Goal: Task Accomplishment & Management: Manage account settings

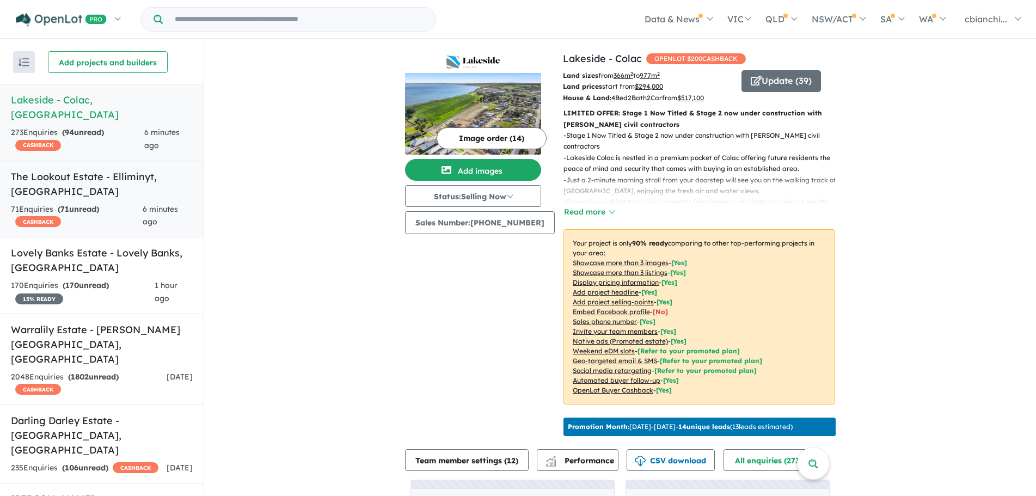
click at [99, 204] on strong "( 71 unread)" at bounding box center [78, 209] width 41 height 10
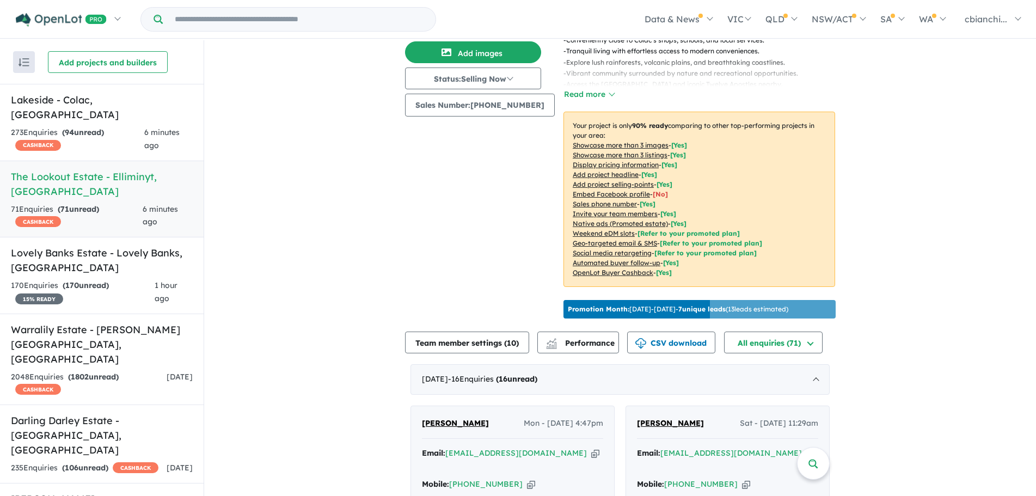
scroll to position [327, 0]
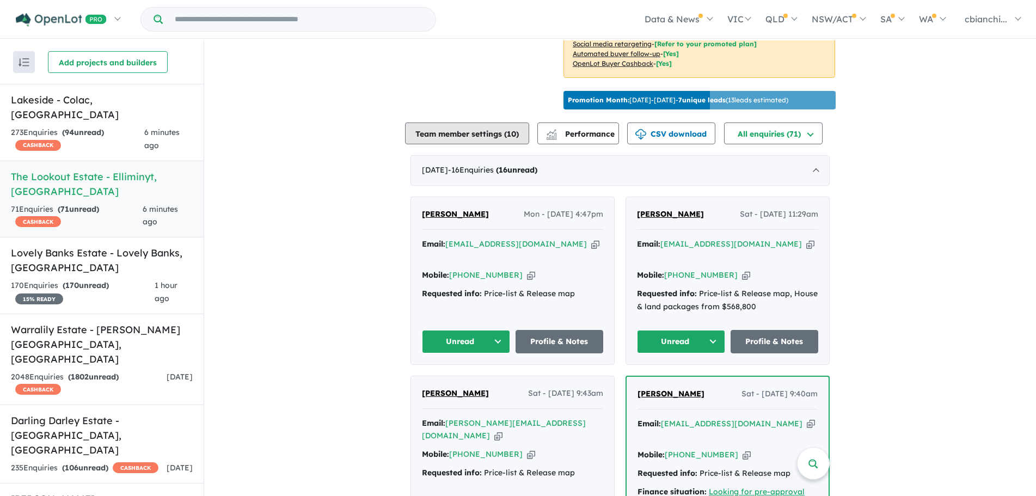
click at [459, 144] on button "Team member settings ( 10 )" at bounding box center [467, 133] width 124 height 22
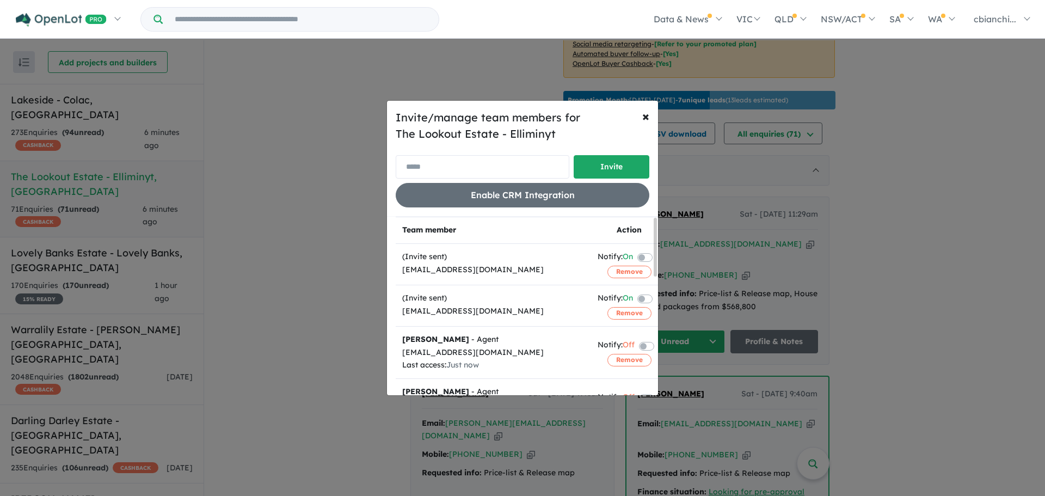
click at [435, 164] on input "email" at bounding box center [483, 166] width 174 height 23
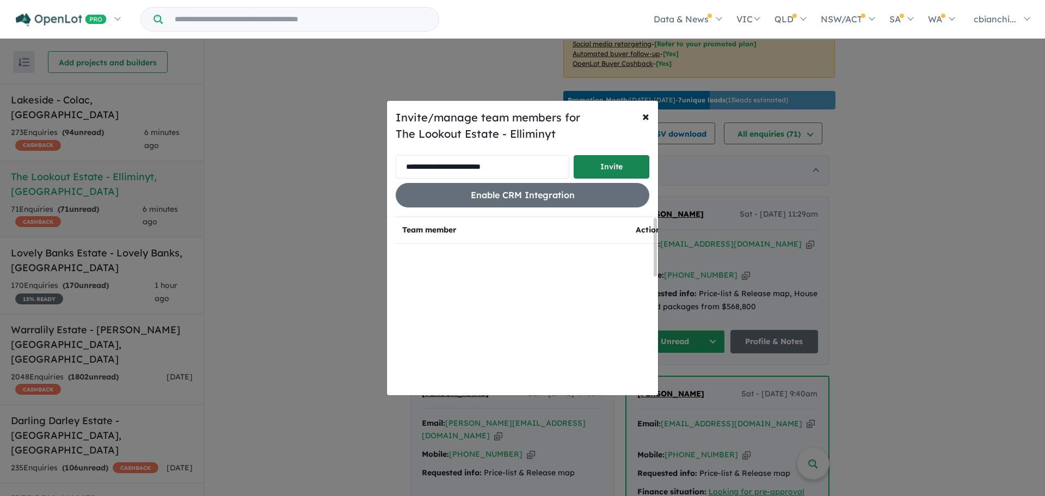
type input "**********"
click at [613, 177] on button "Invite" at bounding box center [612, 166] width 76 height 23
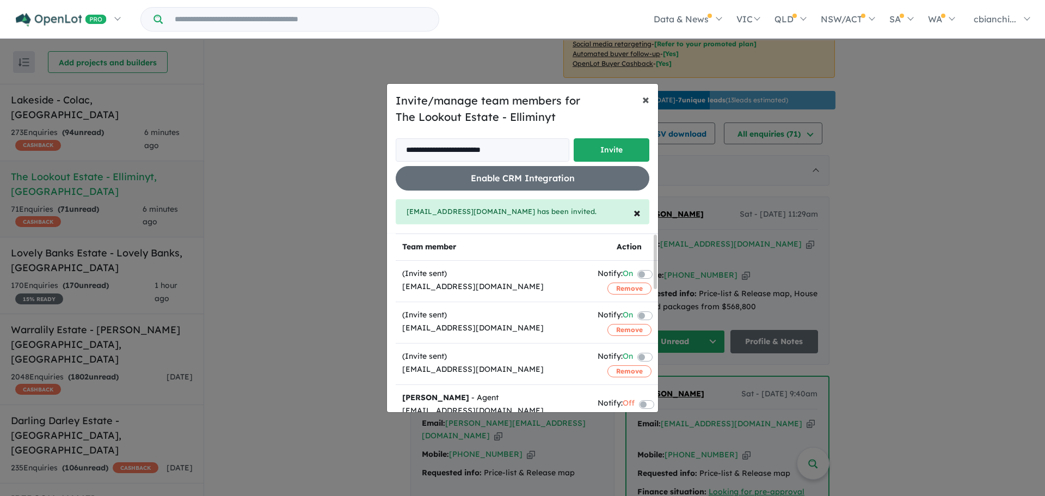
click at [648, 99] on span "×" at bounding box center [645, 99] width 7 height 16
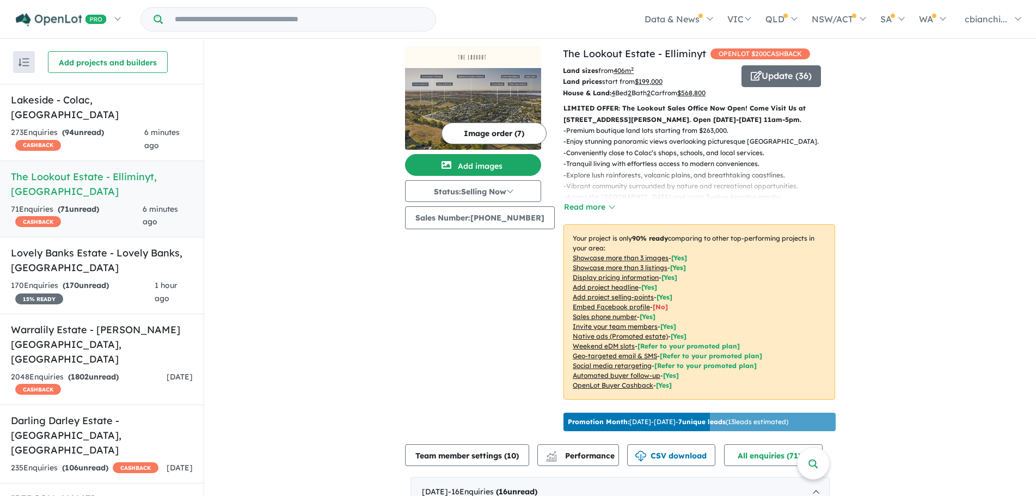
scroll to position [0, 0]
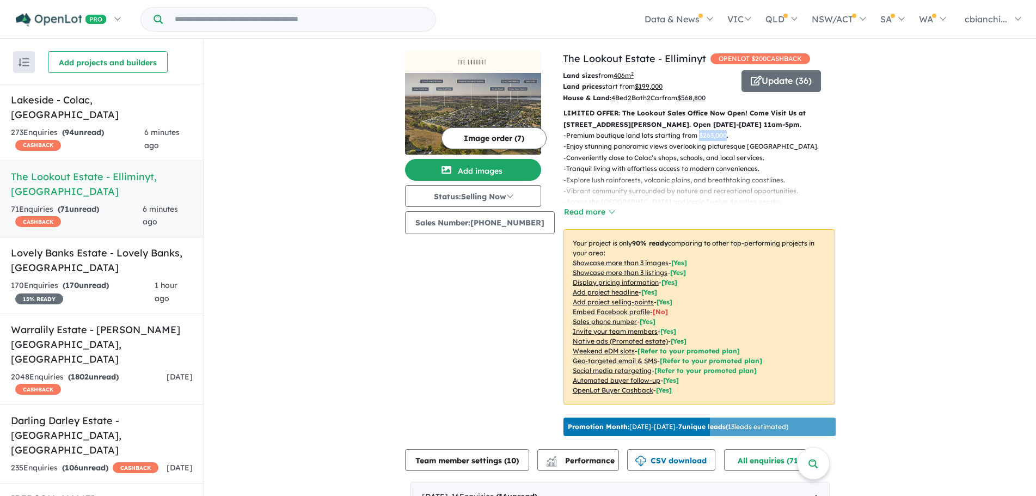
drag, startPoint x: 721, startPoint y: 134, endPoint x: 693, endPoint y: 136, distance: 27.8
click at [693, 136] on p "- Premium boutique land lots starting from $263,000." at bounding box center [695, 135] width 264 height 11
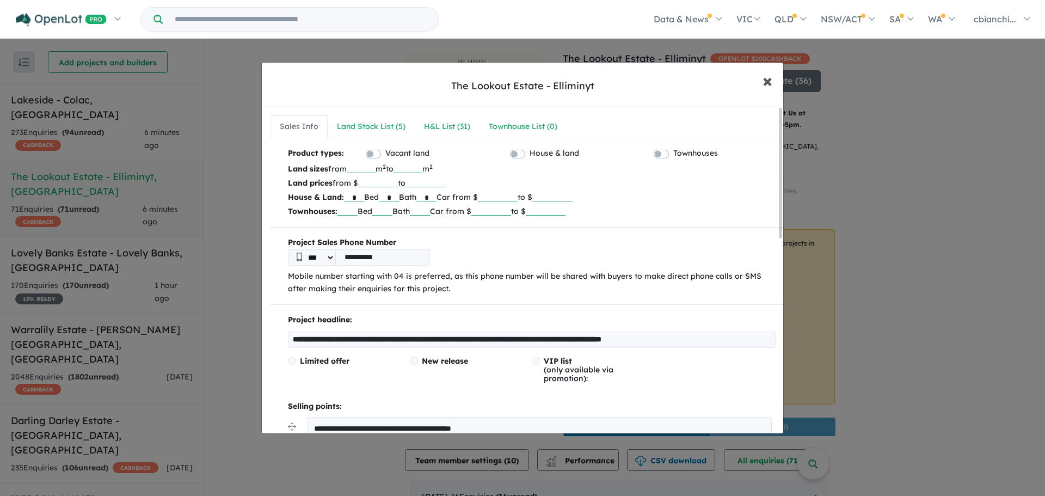
drag, startPoint x: 693, startPoint y: 136, endPoint x: 764, endPoint y: 82, distance: 89.3
click at [762, 82] on button "× Close" at bounding box center [768, 80] width 32 height 29
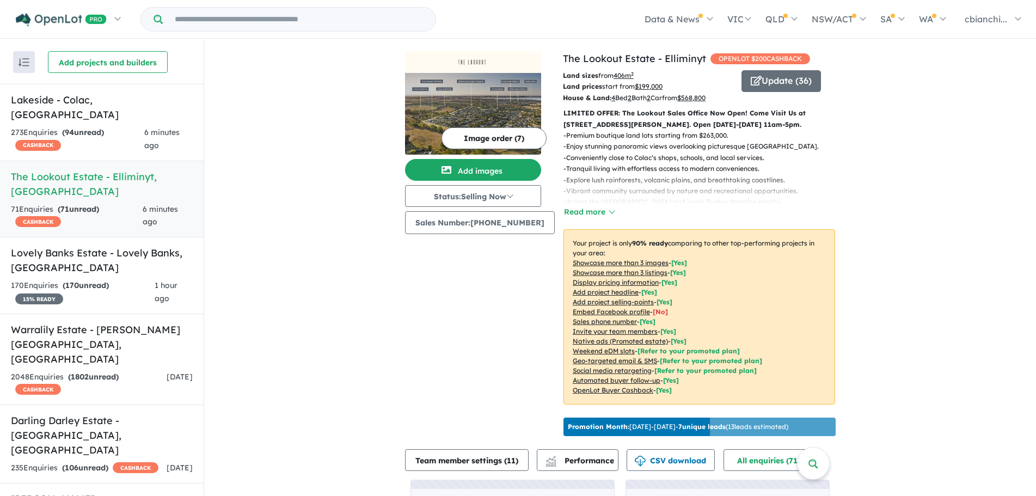
click at [695, 132] on p "- Premium boutique land lots starting from $263,000." at bounding box center [695, 135] width 264 height 11
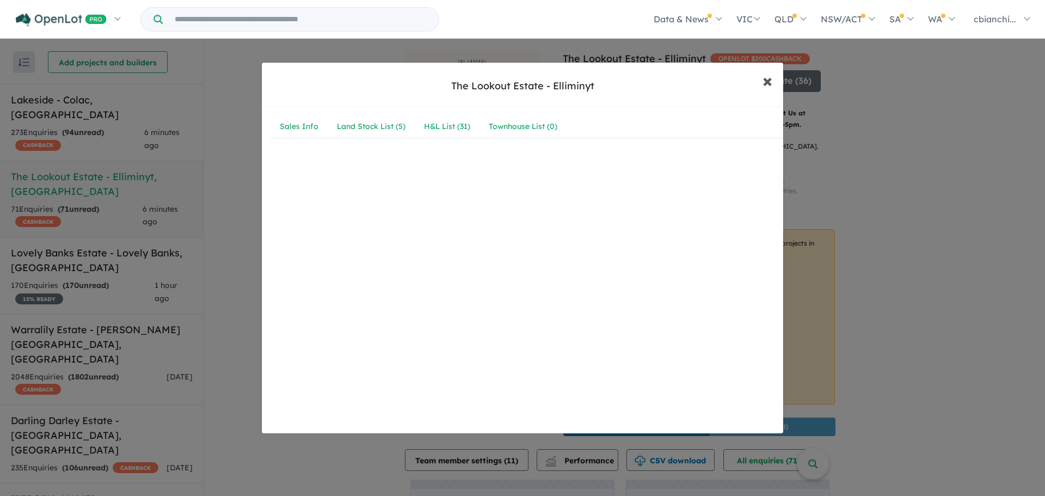
click at [767, 75] on span "×" at bounding box center [768, 80] width 10 height 23
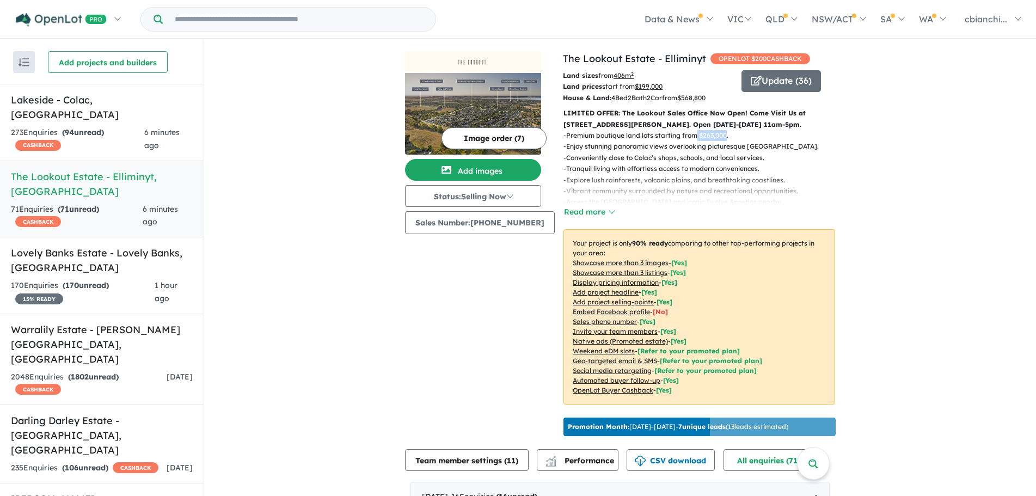
drag, startPoint x: 691, startPoint y: 131, endPoint x: 719, endPoint y: 138, distance: 29.0
click at [719, 138] on p "- Premium boutique land lots starting from $263,000." at bounding box center [695, 135] width 264 height 11
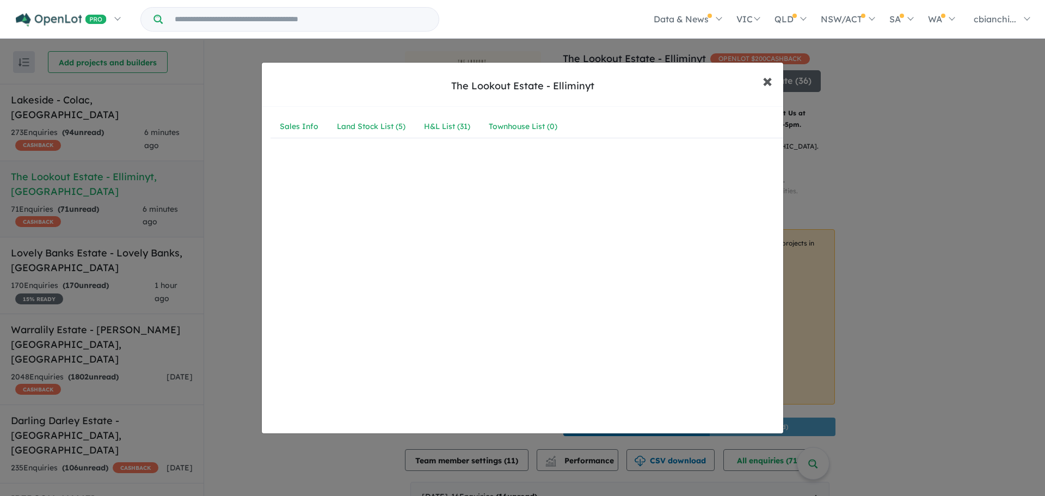
click at [771, 84] on span "×" at bounding box center [768, 80] width 10 height 23
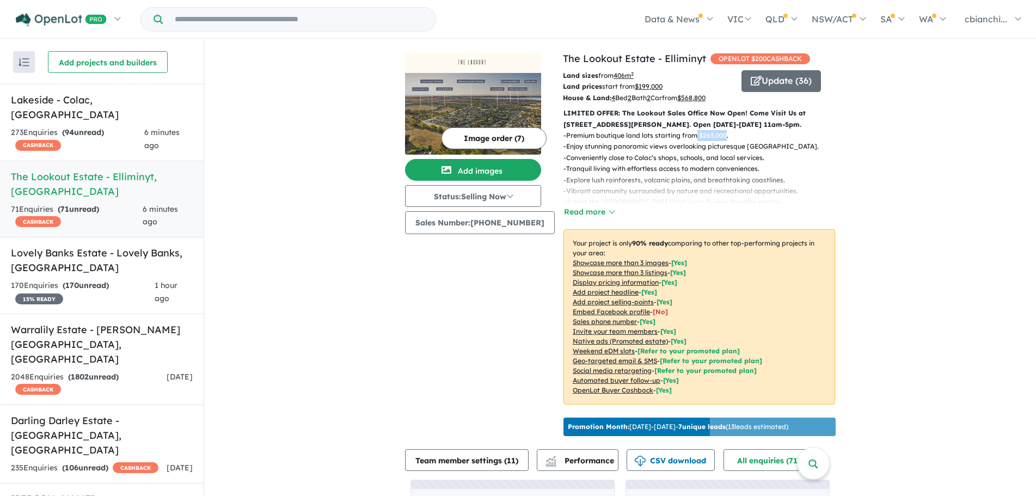
copy p "$263,000"
click at [648, 85] on u "$ 199,000" at bounding box center [649, 86] width 28 height 8
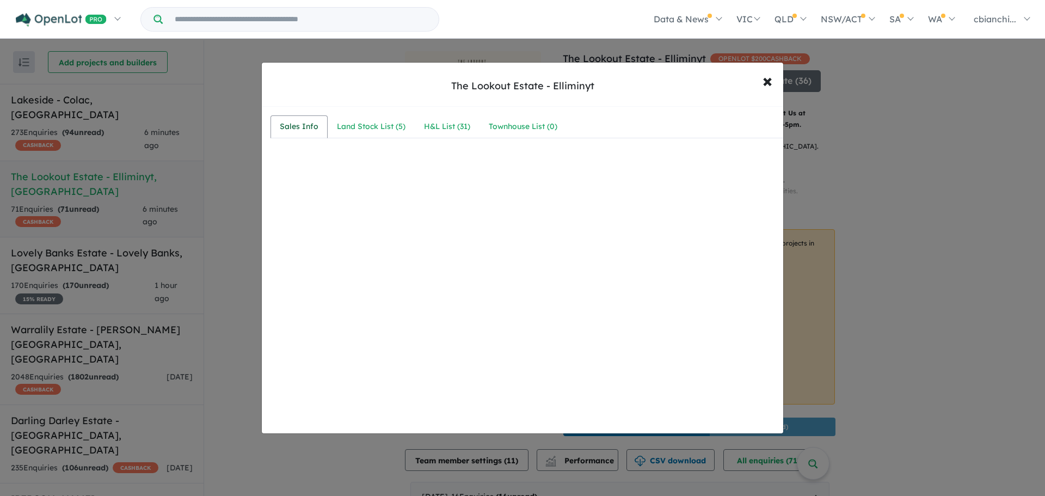
click at [298, 127] on div "Sales Info" at bounding box center [299, 126] width 39 height 13
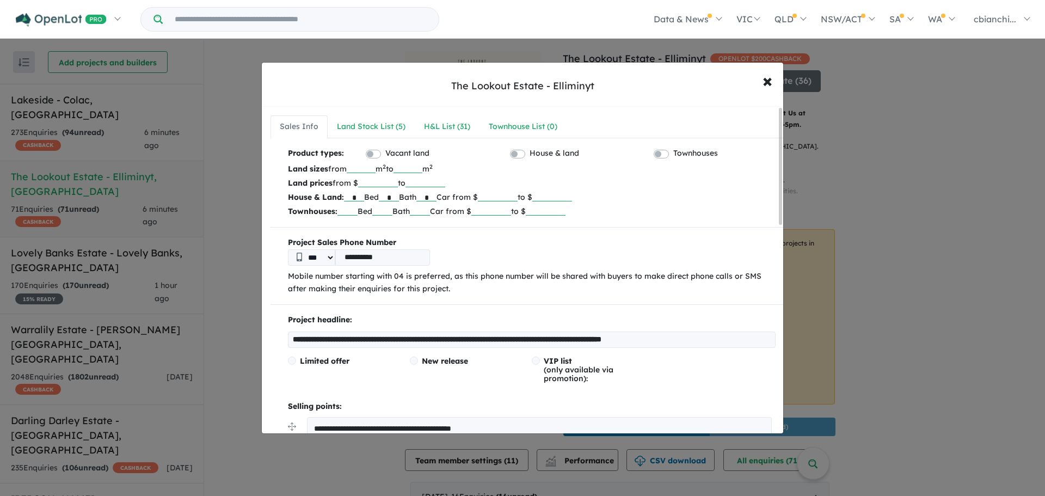
drag, startPoint x: 373, startPoint y: 182, endPoint x: 402, endPoint y: 182, distance: 29.4
click at [398, 182] on input "******" at bounding box center [378, 181] width 40 height 11
click at [767, 81] on span "×" at bounding box center [768, 80] width 10 height 23
